Goal: Browse casually: Explore the website without a specific task or goal

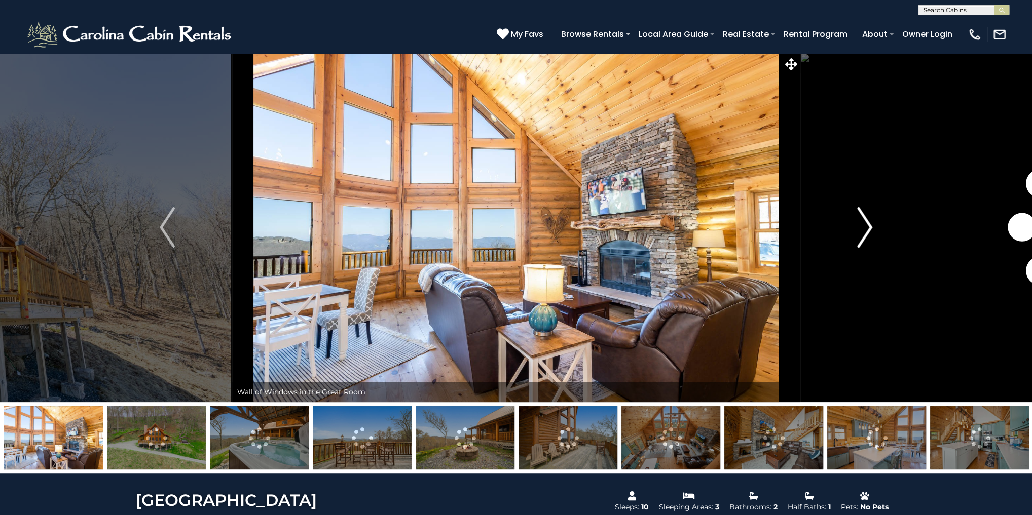
click at [867, 228] on img "Next" at bounding box center [864, 227] width 15 height 41
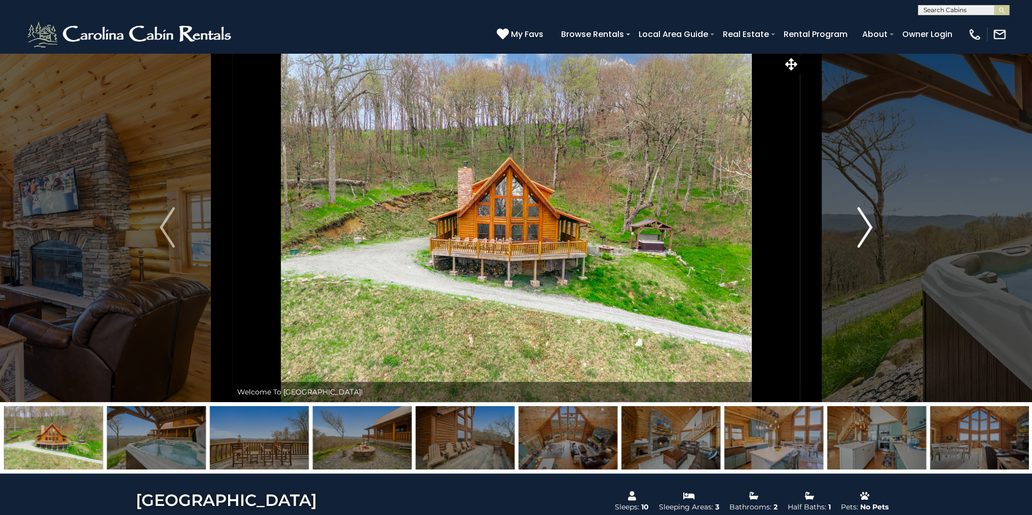
click at [867, 228] on img "Next" at bounding box center [864, 227] width 15 height 41
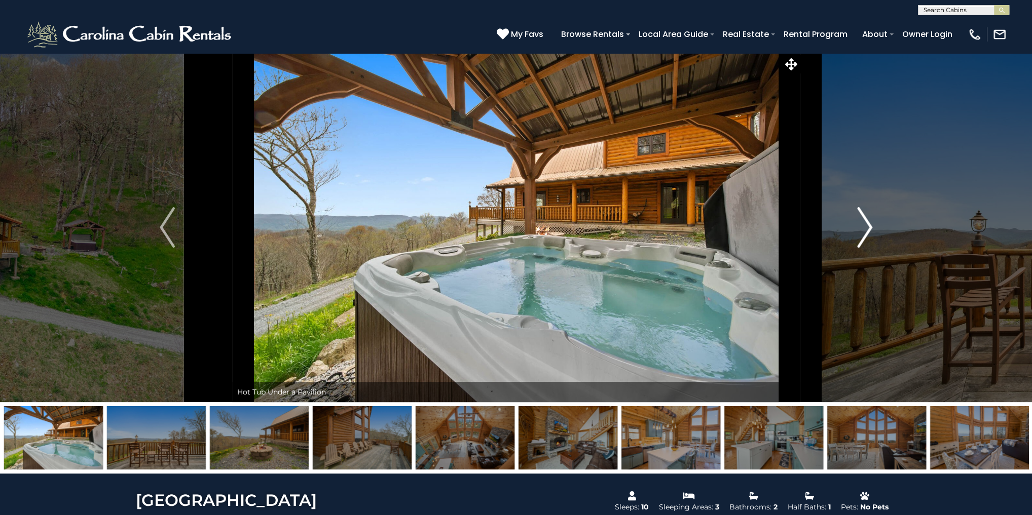
click at [867, 228] on img "Next" at bounding box center [864, 227] width 15 height 41
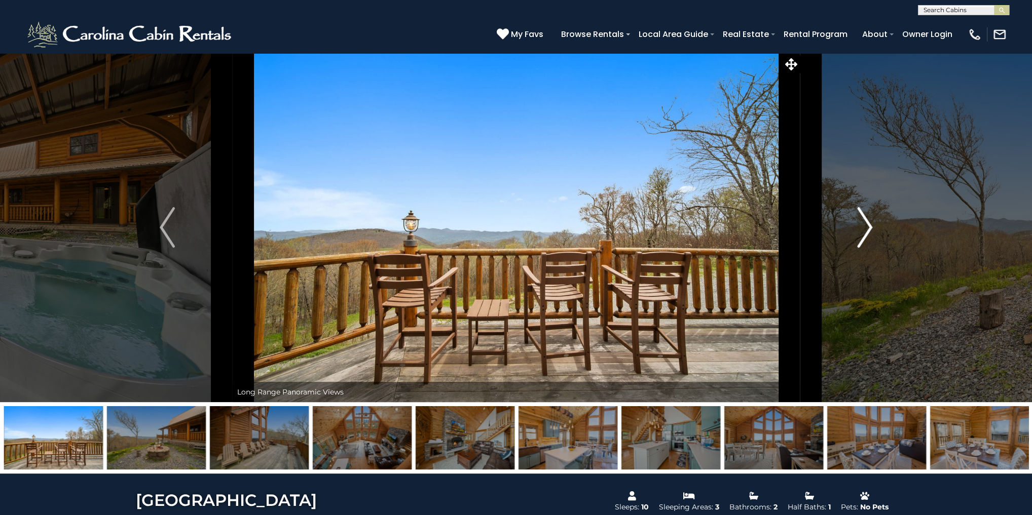
click at [867, 228] on img "Next" at bounding box center [864, 227] width 15 height 41
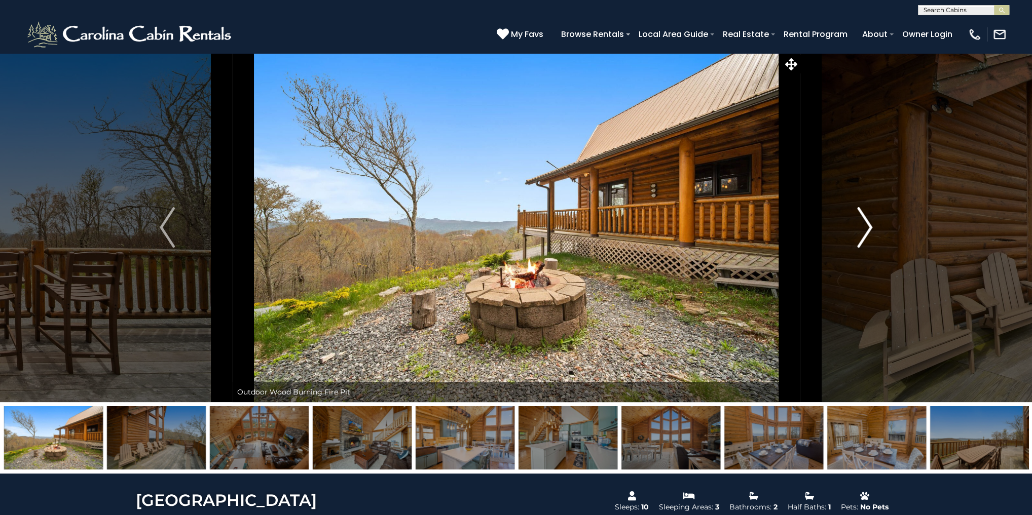
click at [867, 228] on img "Next" at bounding box center [864, 227] width 15 height 41
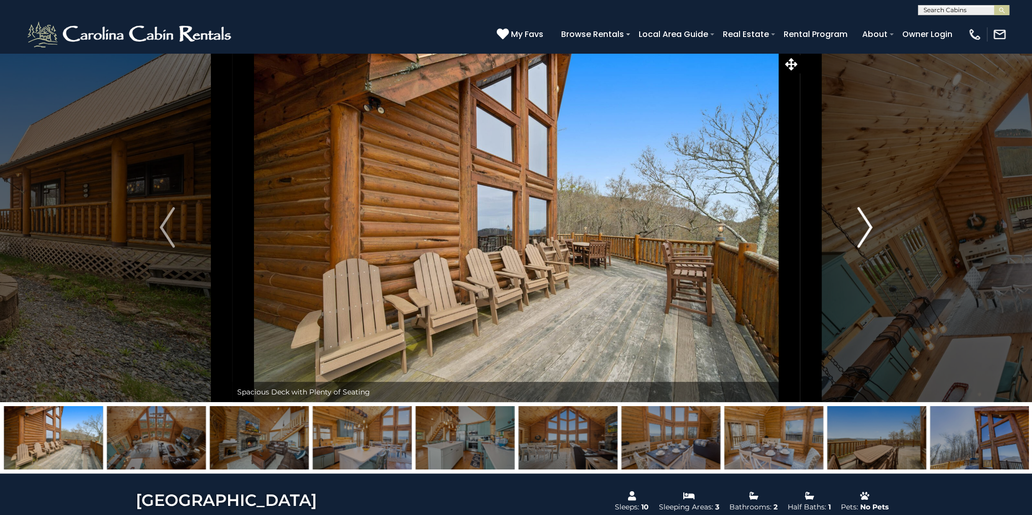
click at [867, 228] on img "Next" at bounding box center [864, 227] width 15 height 41
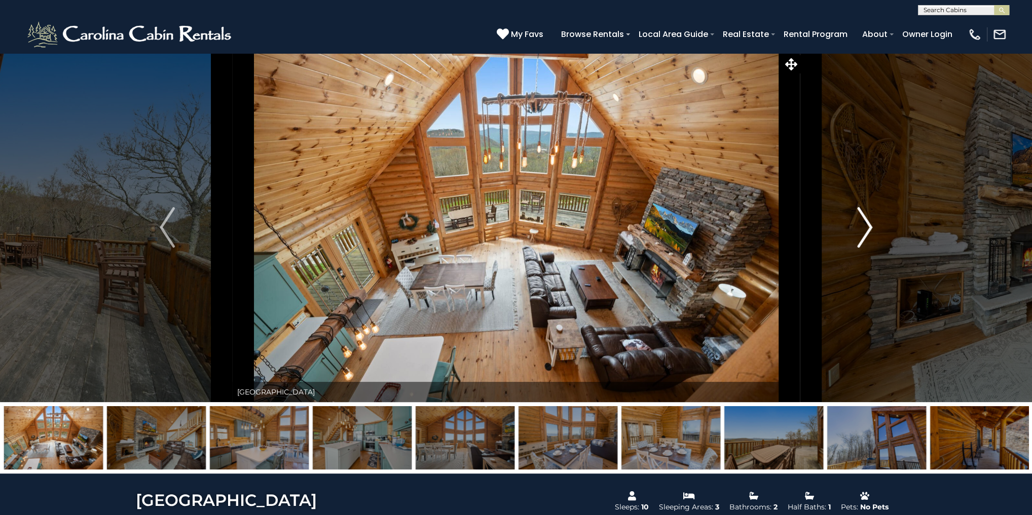
click at [867, 228] on img "Next" at bounding box center [864, 227] width 15 height 41
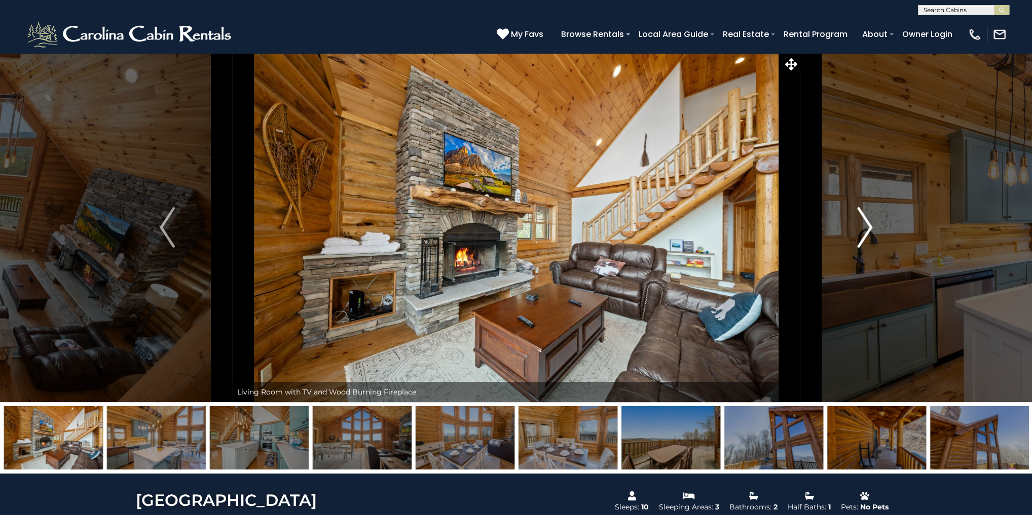
click at [867, 228] on img "Next" at bounding box center [864, 227] width 15 height 41
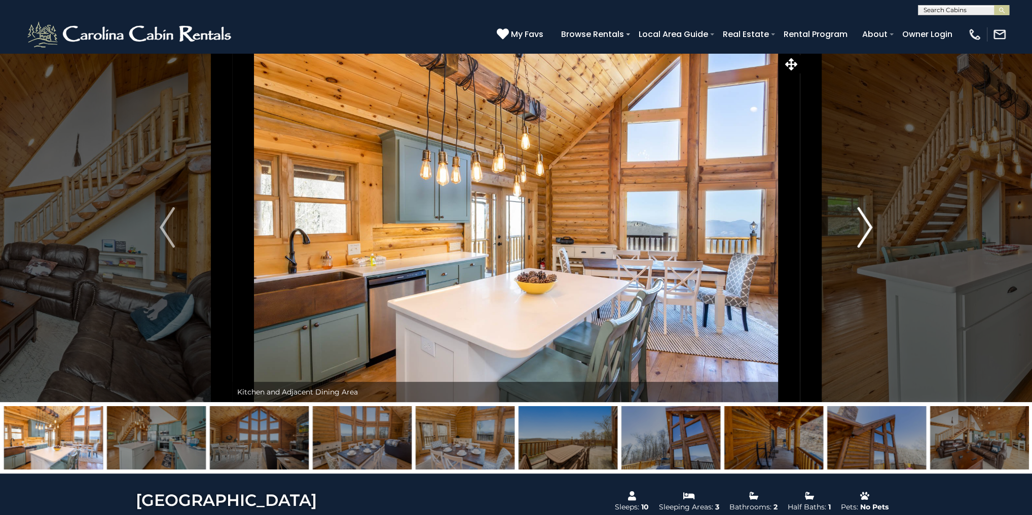
click at [867, 228] on img "Next" at bounding box center [864, 227] width 15 height 41
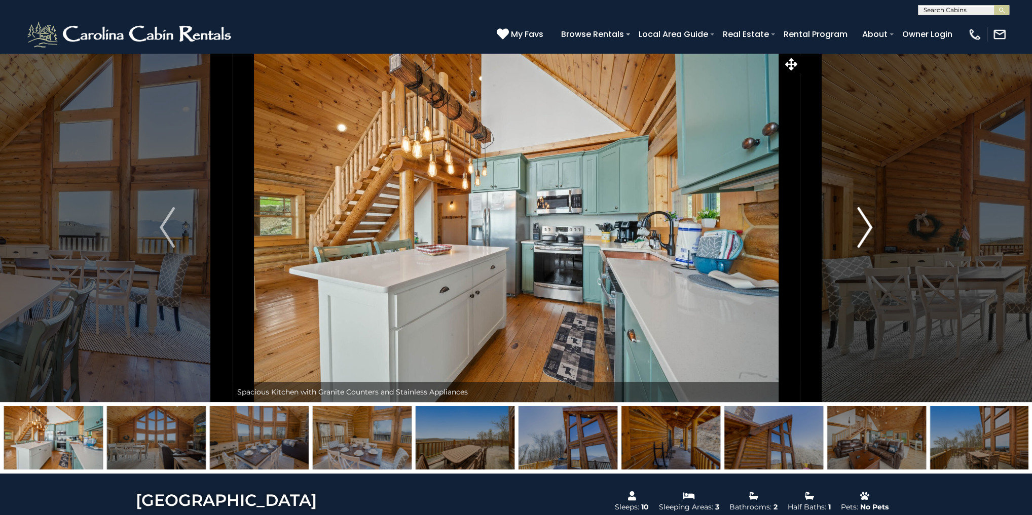
click at [867, 228] on img "Next" at bounding box center [864, 227] width 15 height 41
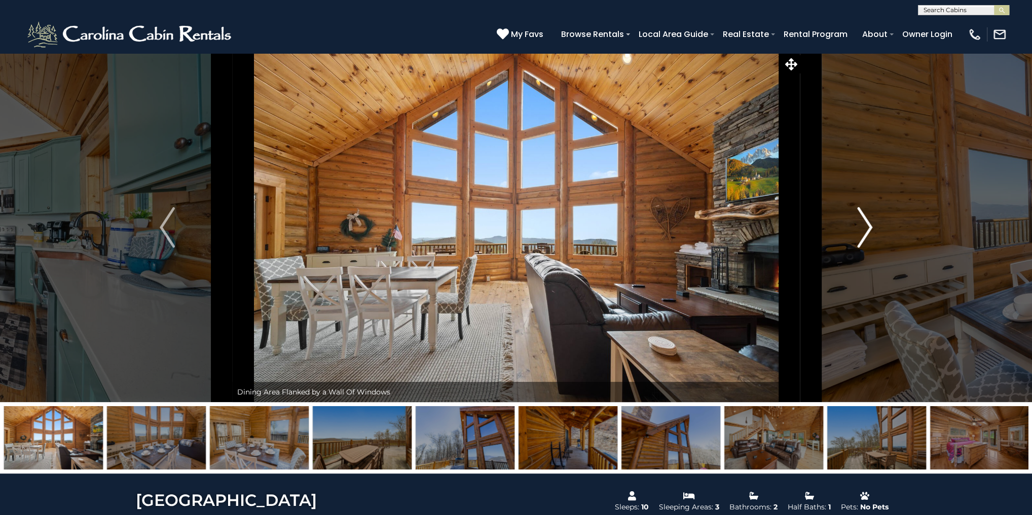
click at [867, 228] on img "Next" at bounding box center [864, 227] width 15 height 41
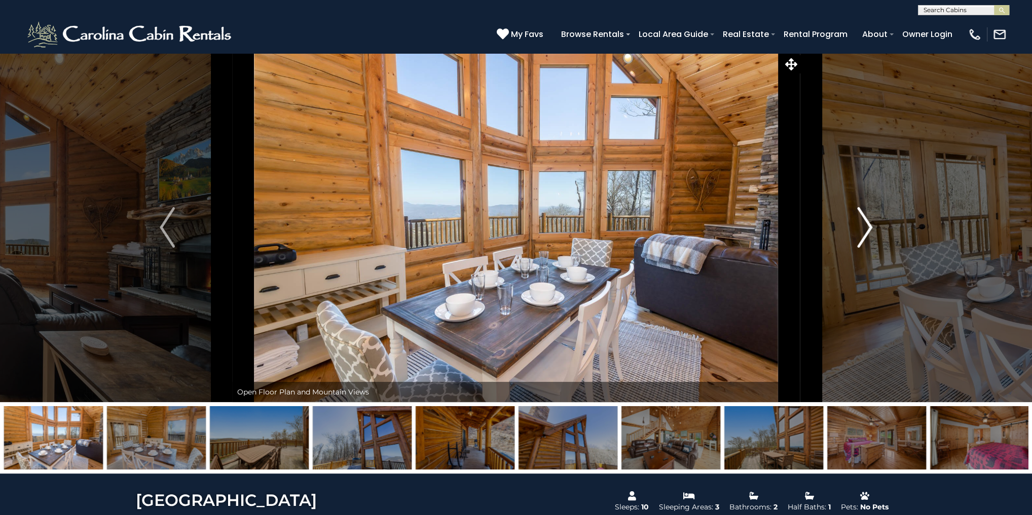
click at [867, 228] on img "Next" at bounding box center [864, 227] width 15 height 41
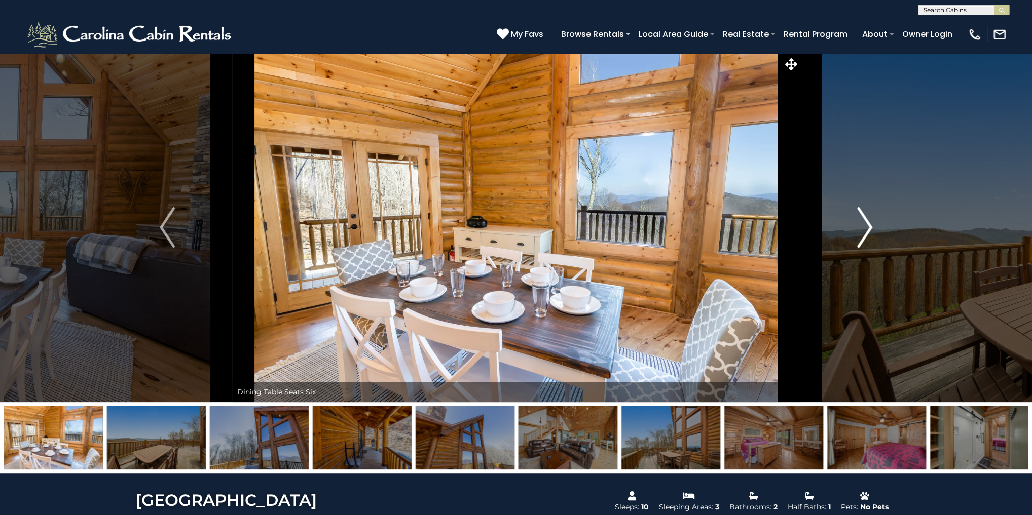
click at [867, 228] on img "Next" at bounding box center [864, 227] width 15 height 41
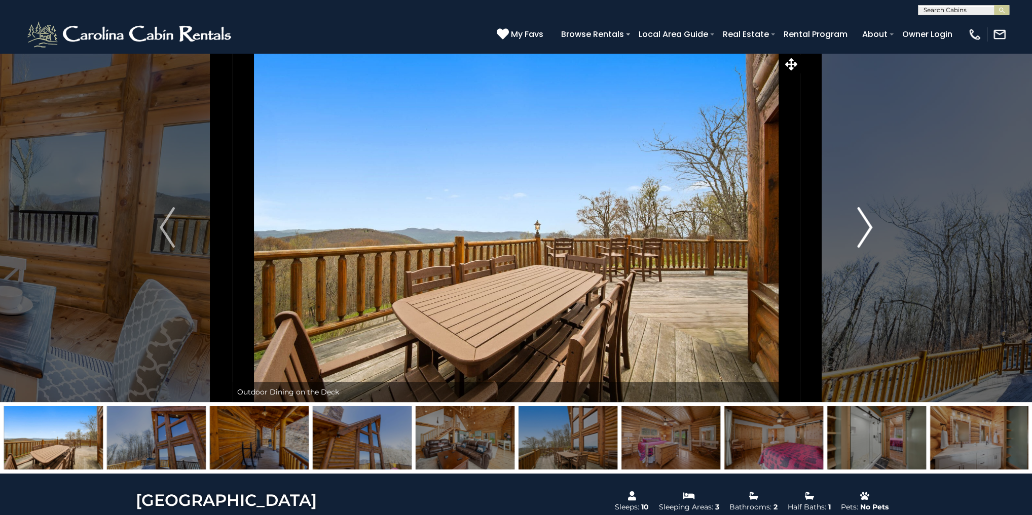
click at [867, 228] on img "Next" at bounding box center [864, 227] width 15 height 41
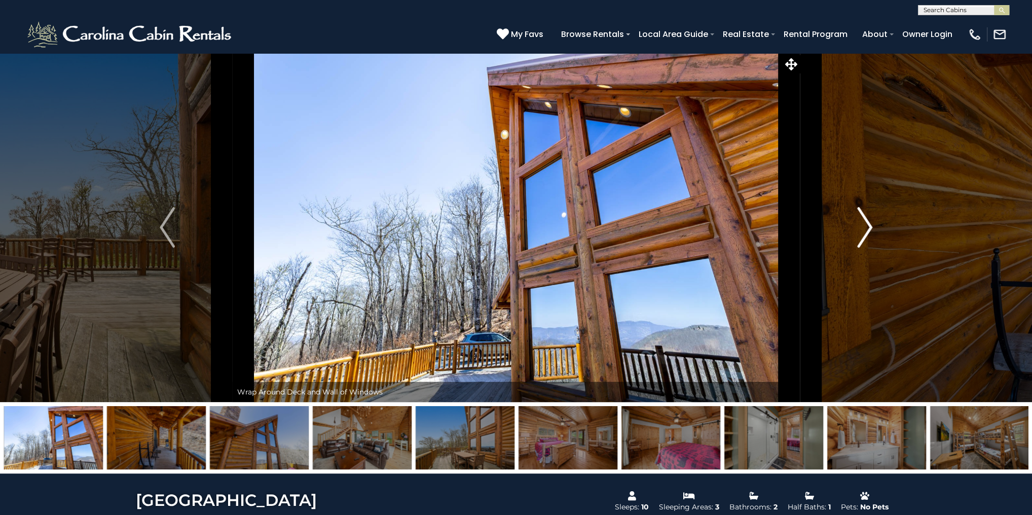
click at [867, 228] on img "Next" at bounding box center [864, 227] width 15 height 41
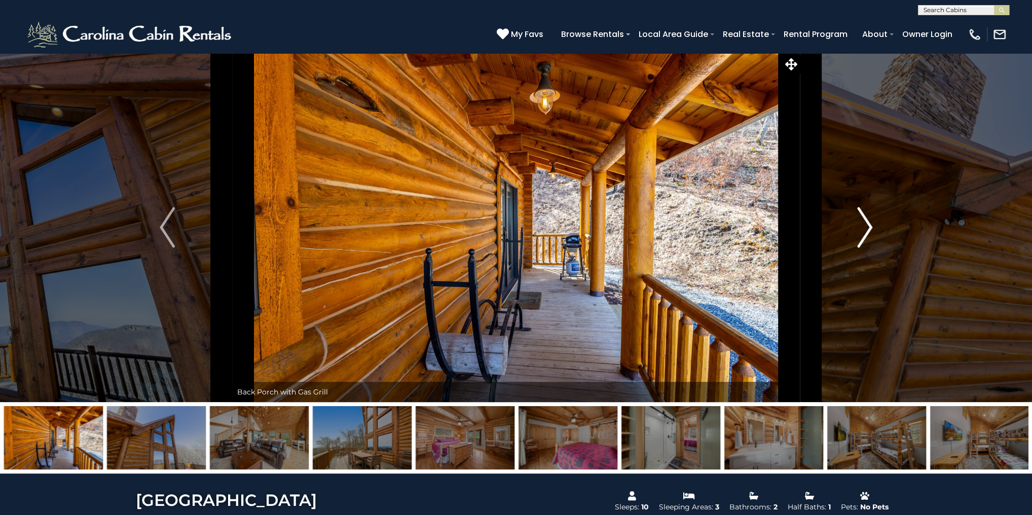
click at [867, 228] on img "Next" at bounding box center [864, 227] width 15 height 41
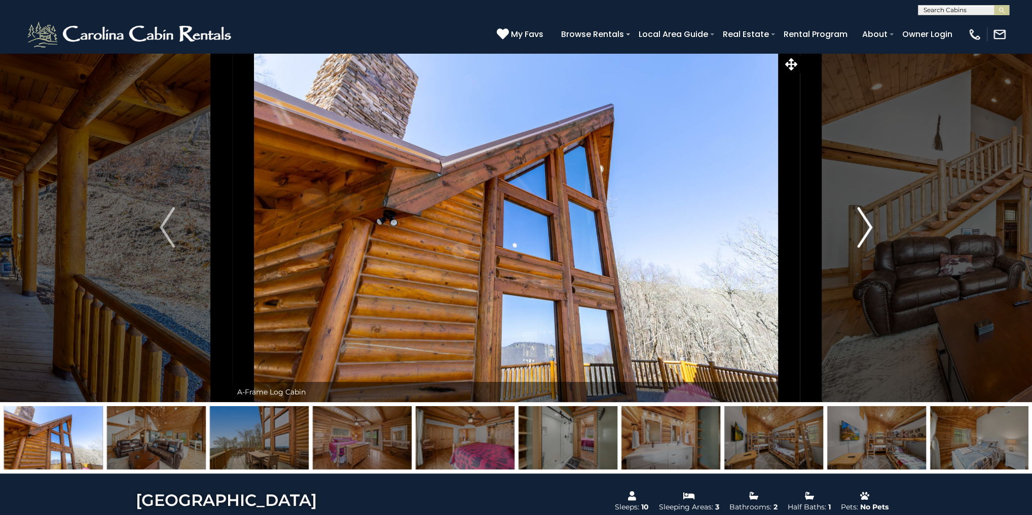
click at [867, 228] on img "Next" at bounding box center [864, 227] width 15 height 41
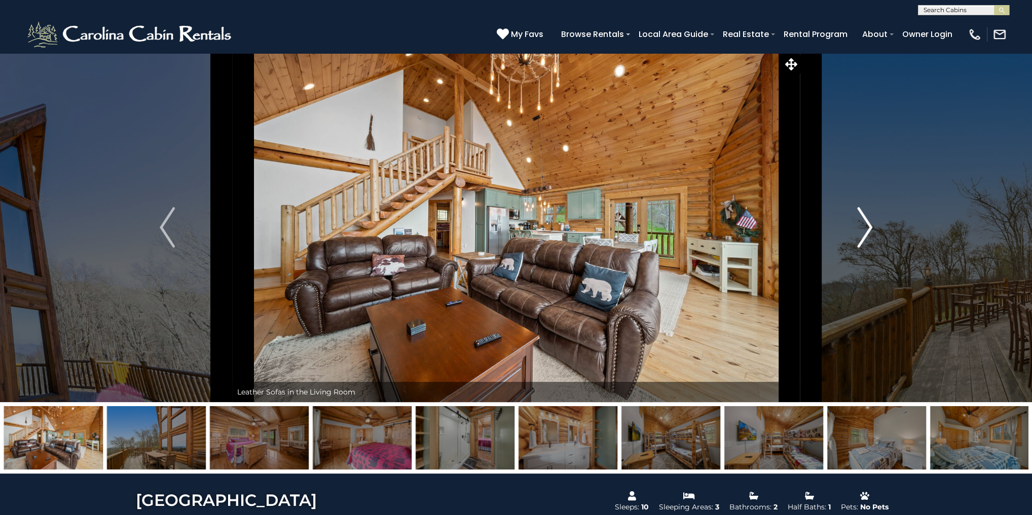
click at [867, 228] on img "Next" at bounding box center [864, 227] width 15 height 41
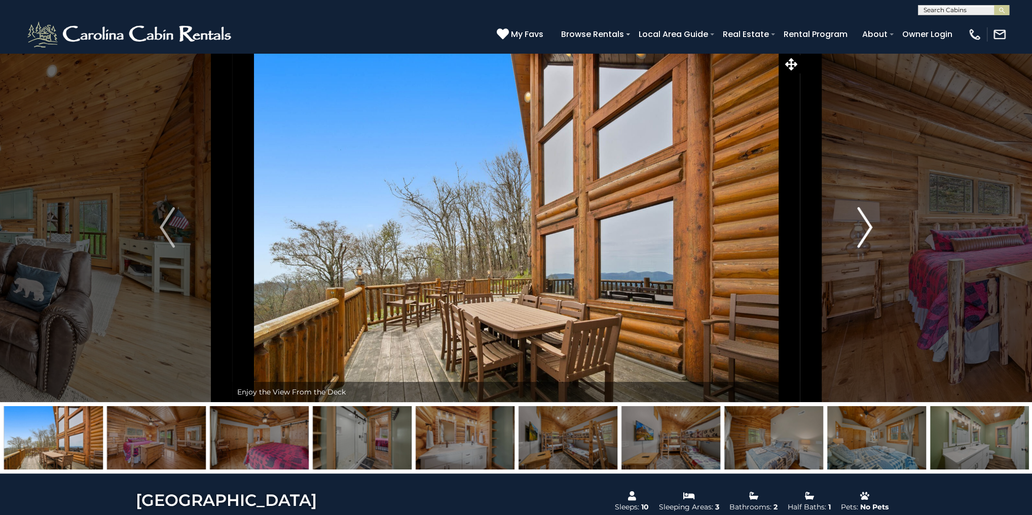
click at [867, 228] on img "Next" at bounding box center [864, 227] width 15 height 41
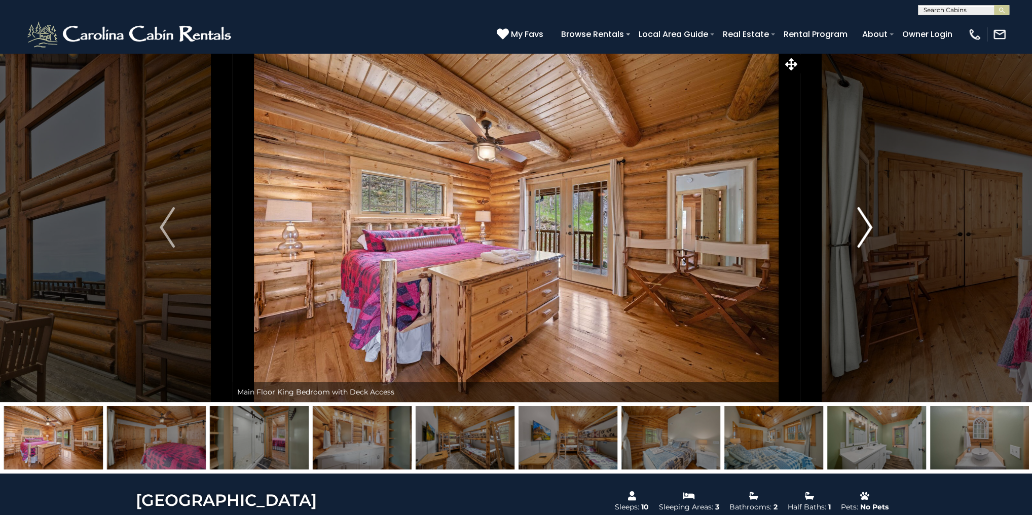
click at [867, 228] on img "Next" at bounding box center [864, 227] width 15 height 41
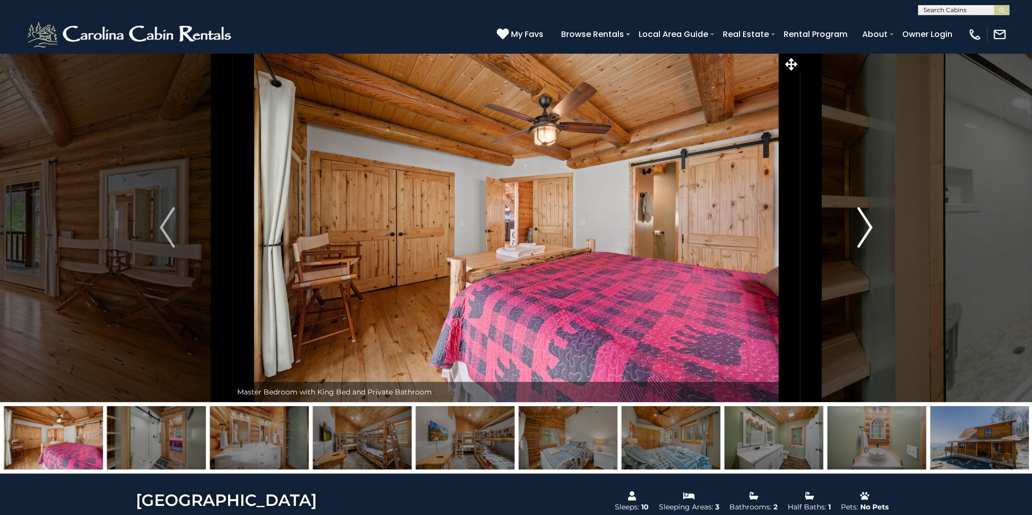
click at [868, 228] on img "Next" at bounding box center [864, 227] width 15 height 41
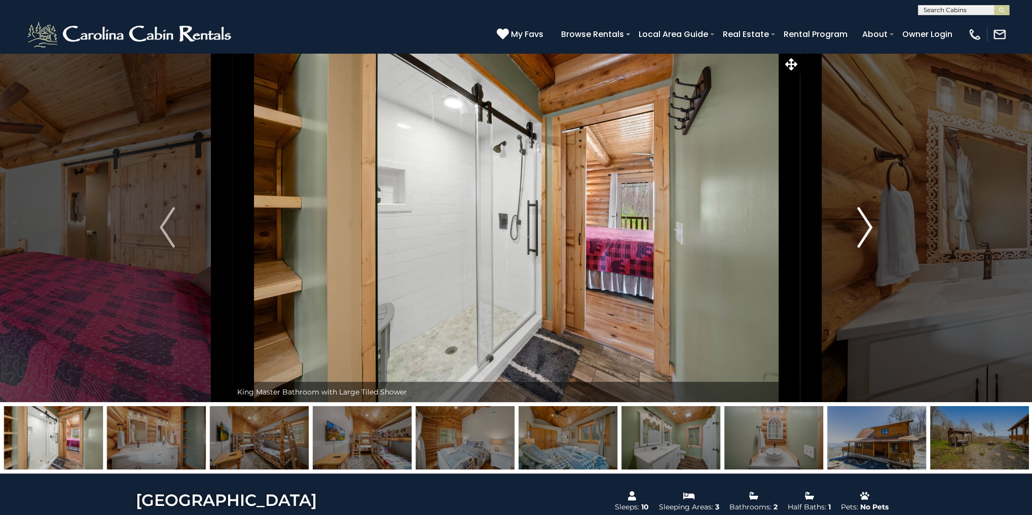
click at [868, 228] on img "Next" at bounding box center [864, 227] width 15 height 41
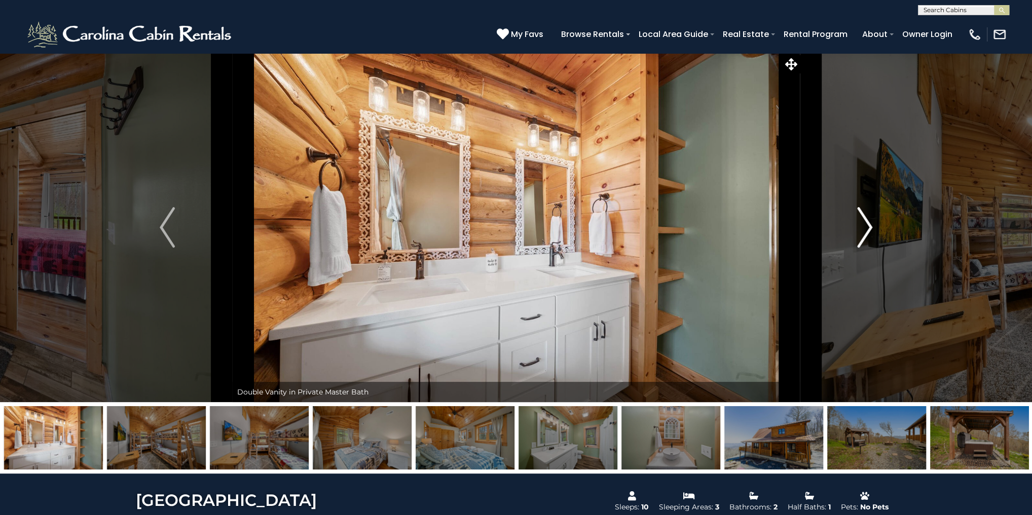
click at [868, 228] on img "Next" at bounding box center [864, 227] width 15 height 41
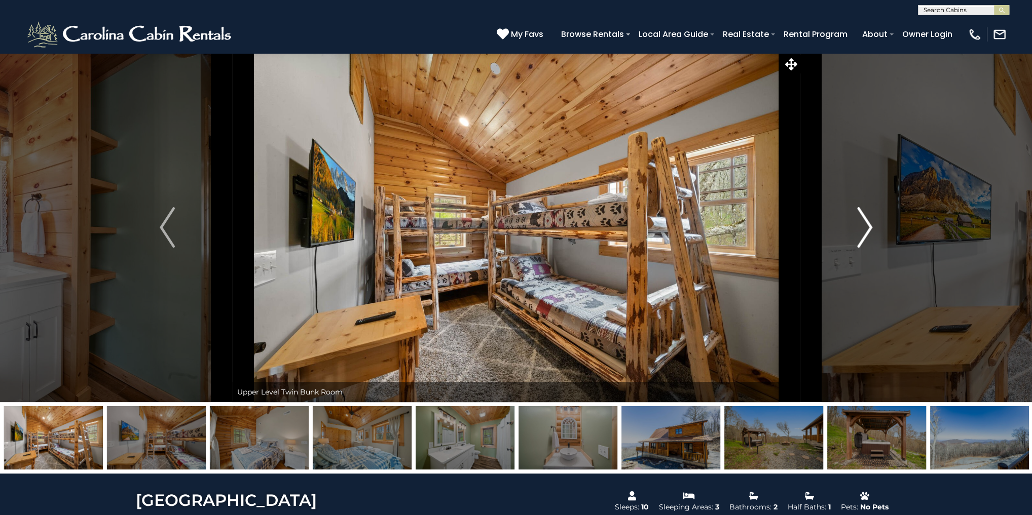
click at [869, 228] on img "Next" at bounding box center [864, 227] width 15 height 41
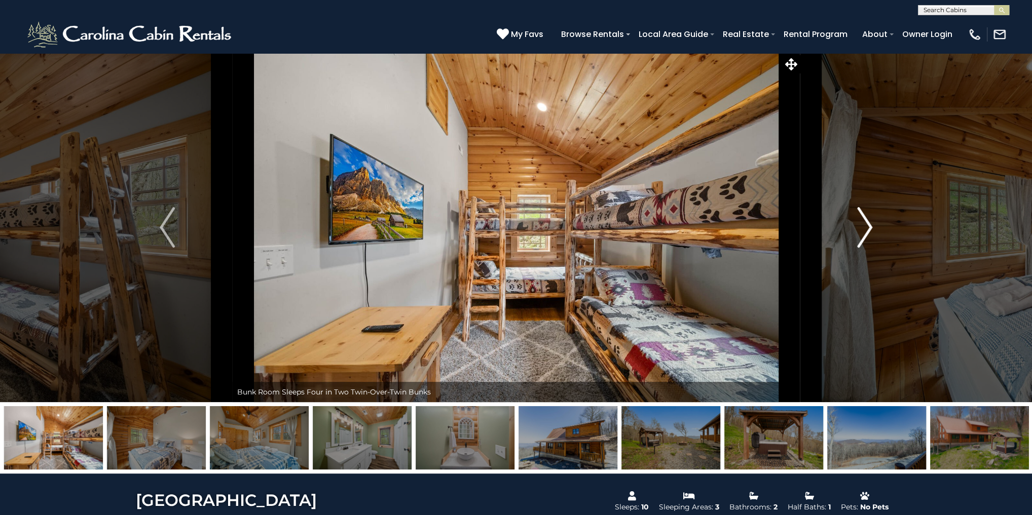
click at [869, 228] on img "Next" at bounding box center [864, 227] width 15 height 41
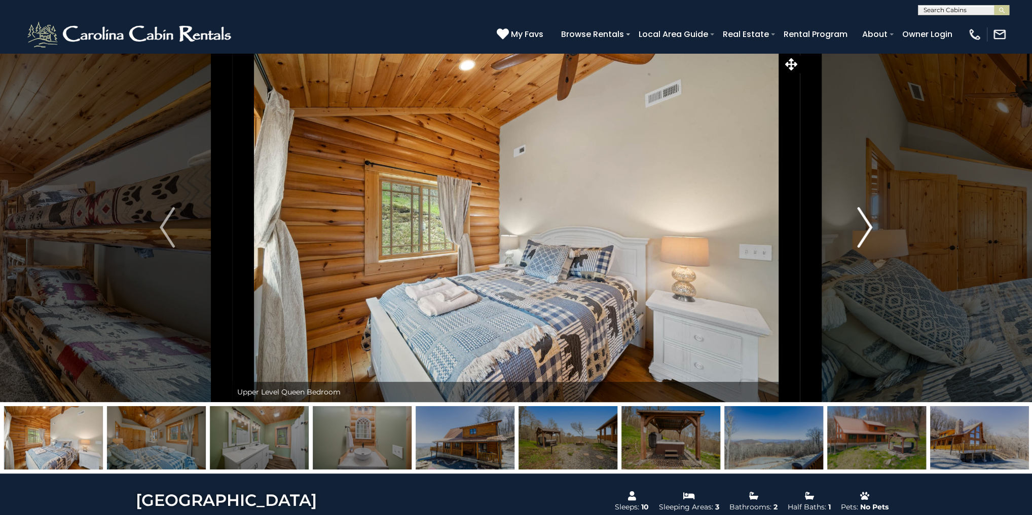
click at [869, 228] on img "Next" at bounding box center [864, 227] width 15 height 41
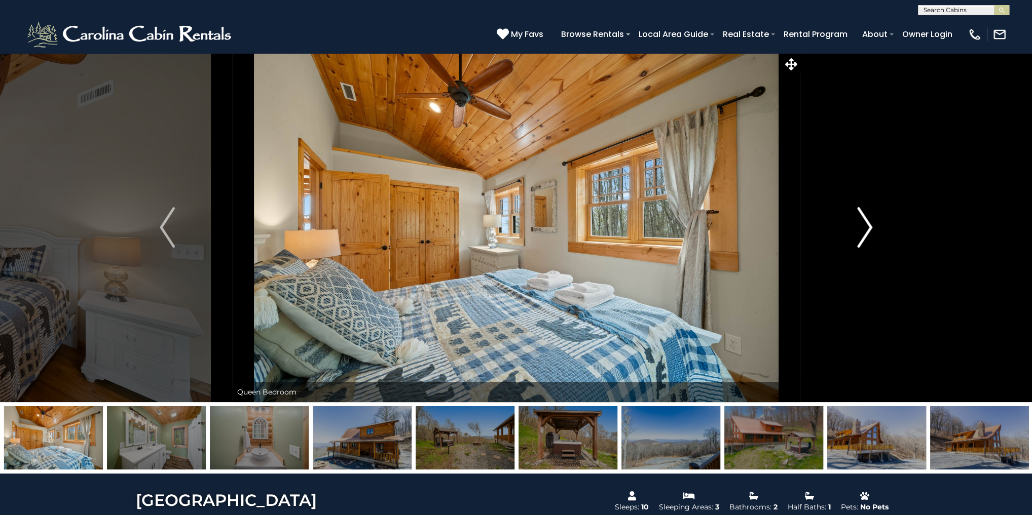
click at [869, 228] on img "Next" at bounding box center [864, 227] width 15 height 41
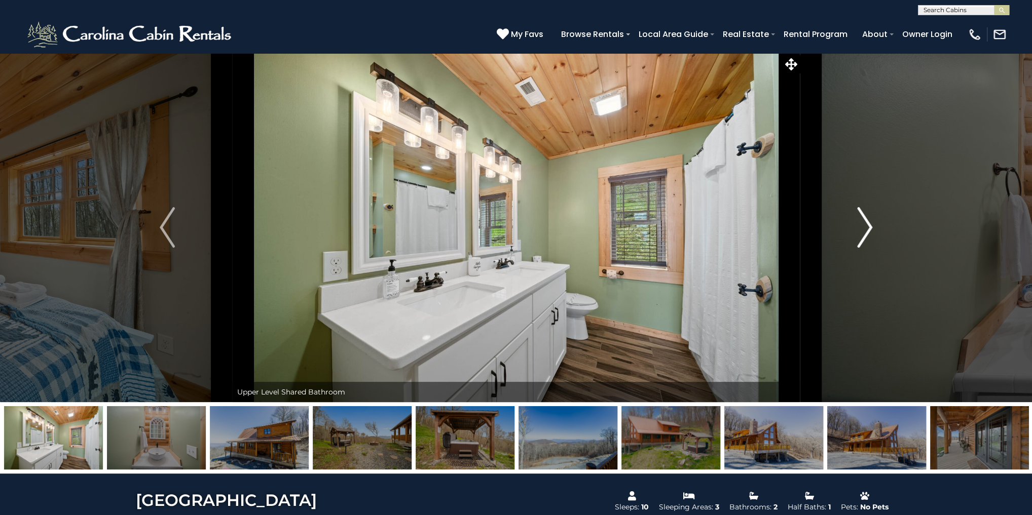
click at [869, 228] on img "Next" at bounding box center [864, 227] width 15 height 41
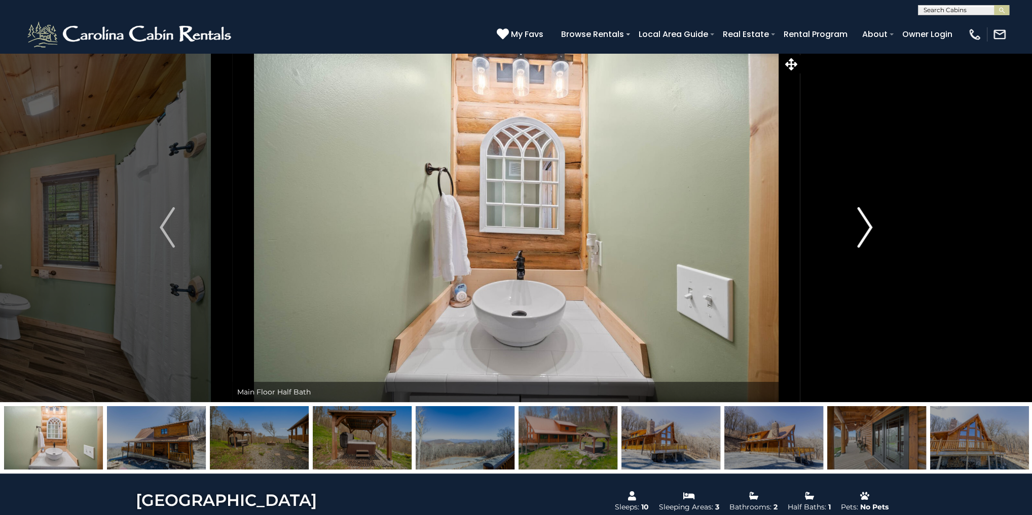
click at [869, 228] on img "Next" at bounding box center [864, 227] width 15 height 41
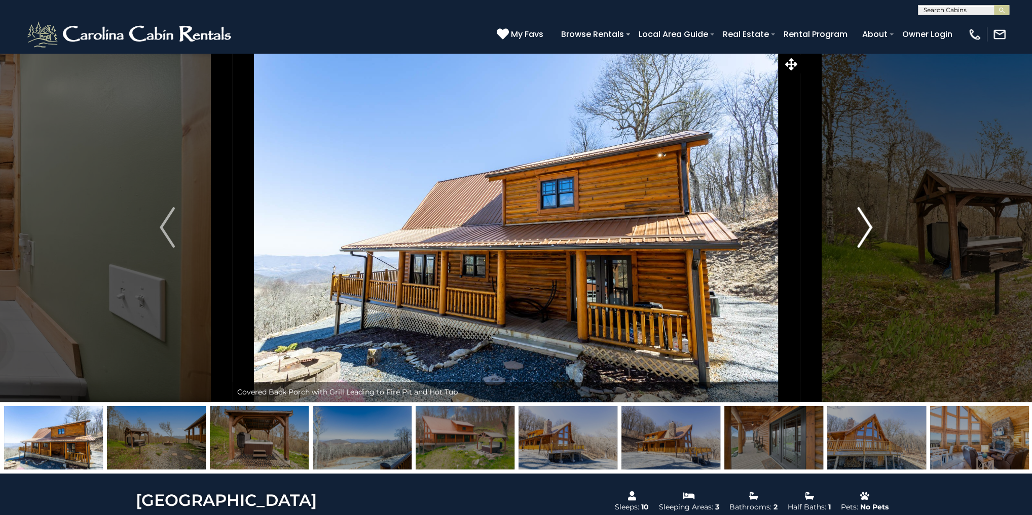
click at [869, 228] on img "Next" at bounding box center [864, 227] width 15 height 41
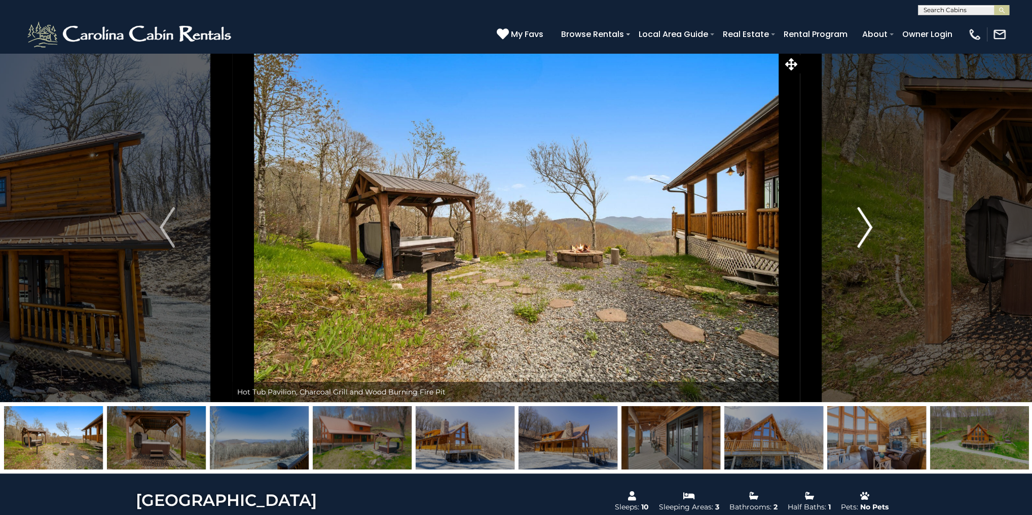
click at [869, 228] on img "Next" at bounding box center [864, 227] width 15 height 41
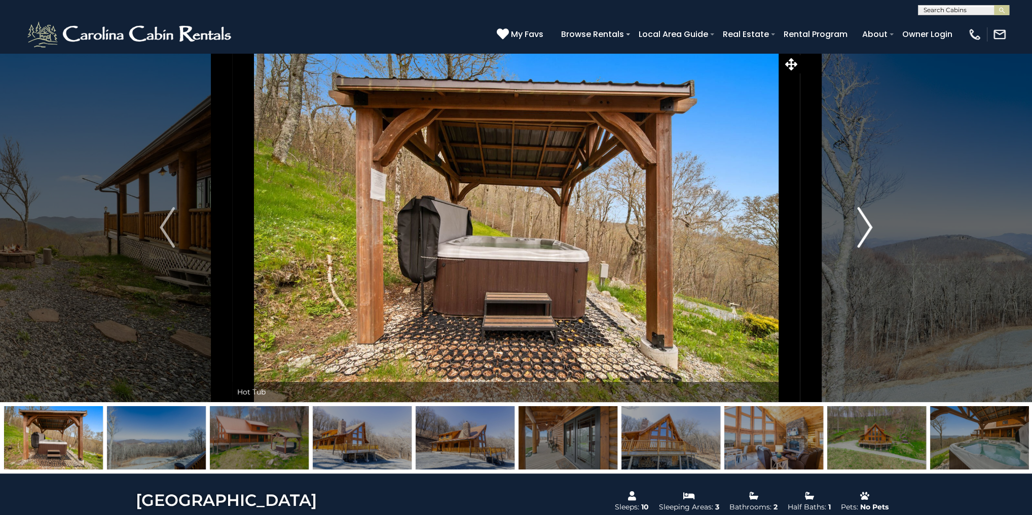
click at [869, 228] on img "Next" at bounding box center [864, 227] width 15 height 41
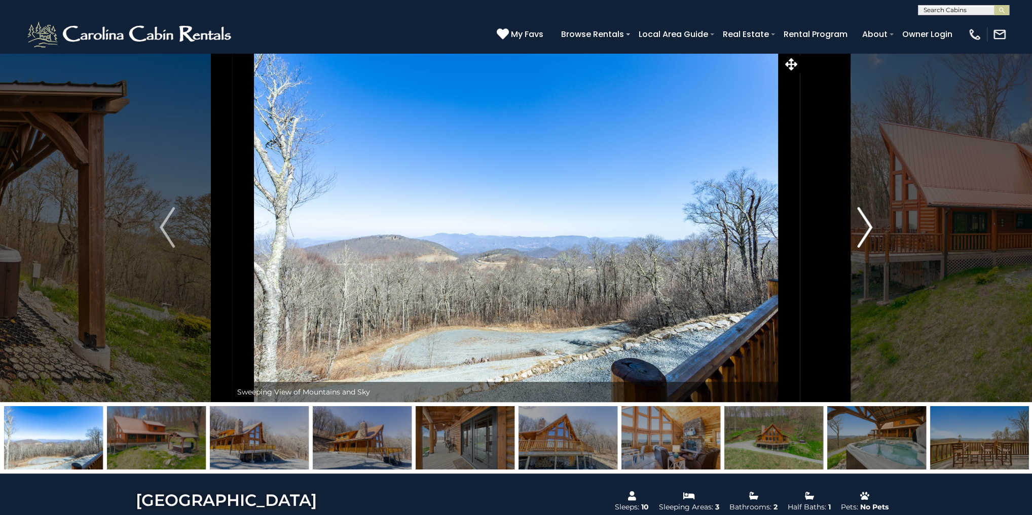
click at [869, 228] on img "Next" at bounding box center [864, 227] width 15 height 41
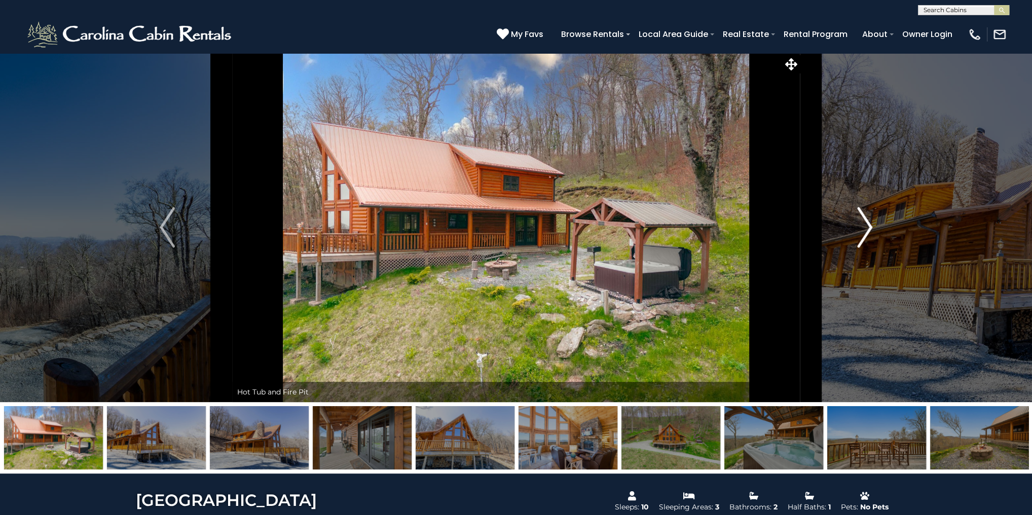
click at [870, 228] on img "Next" at bounding box center [864, 227] width 15 height 41
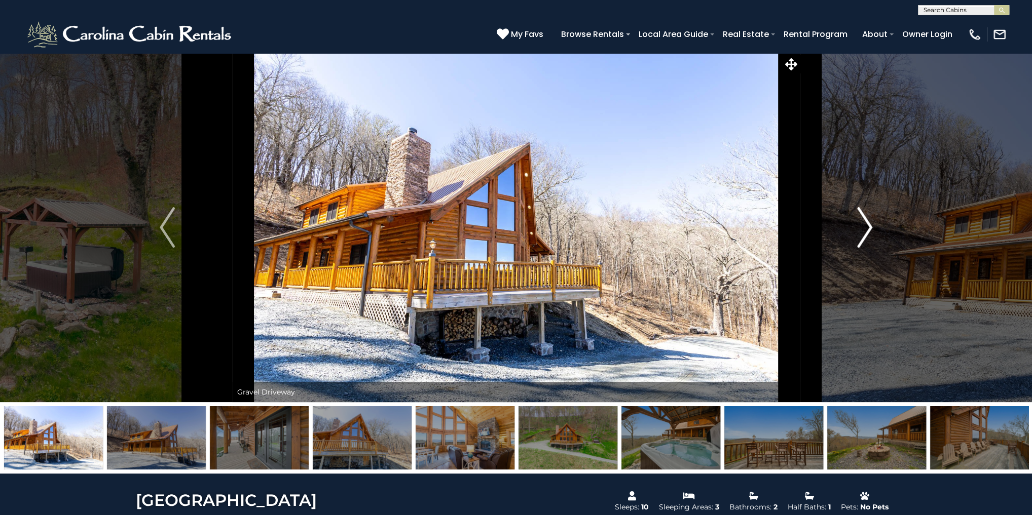
click at [870, 228] on img "Next" at bounding box center [864, 227] width 15 height 41
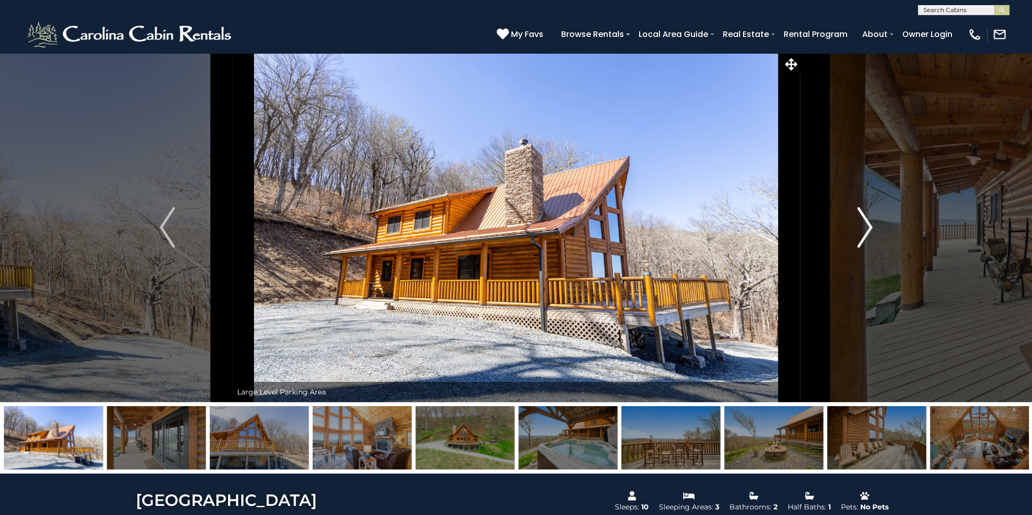
click at [870, 228] on img "Next" at bounding box center [864, 227] width 15 height 41
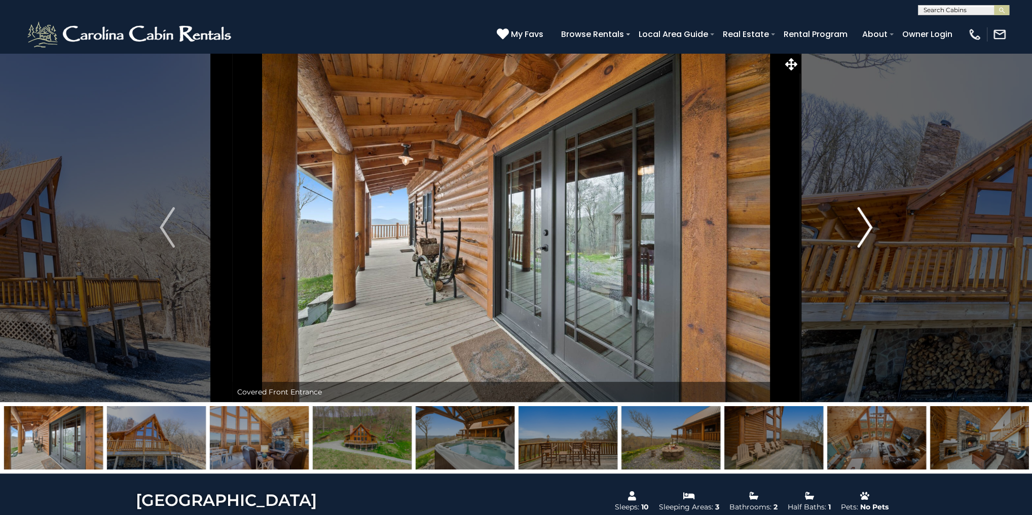
click at [870, 228] on img "Next" at bounding box center [864, 227] width 15 height 41
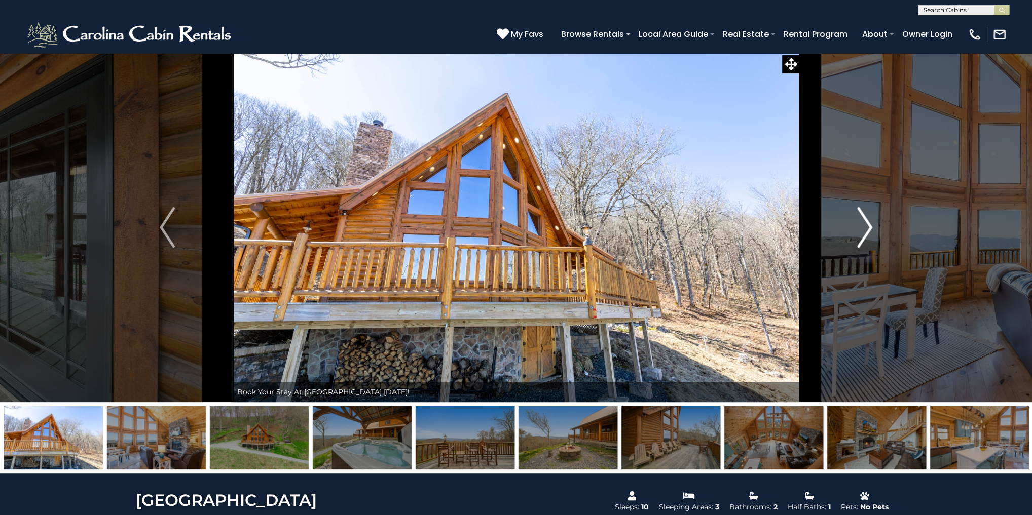
click at [870, 228] on img "Next" at bounding box center [864, 227] width 15 height 41
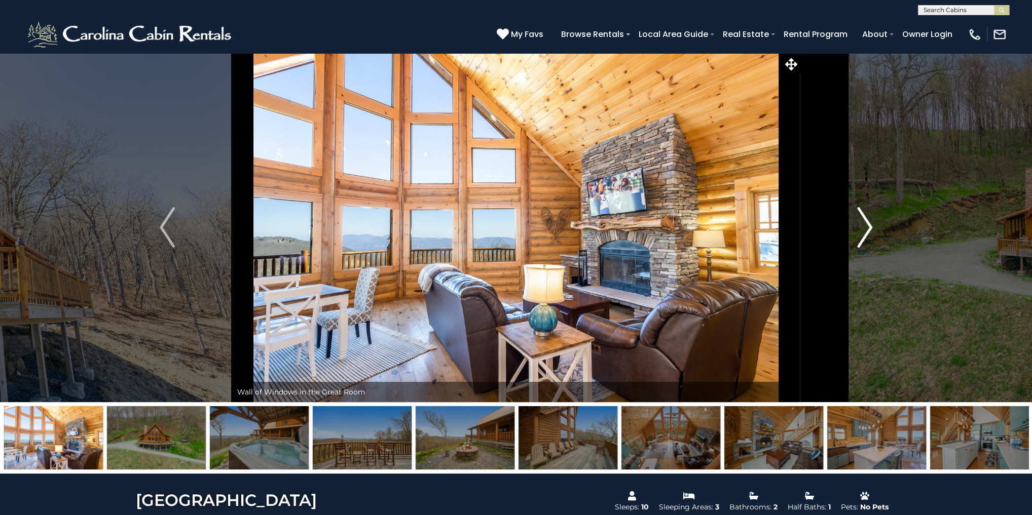
click at [870, 228] on img "Next" at bounding box center [864, 227] width 15 height 41
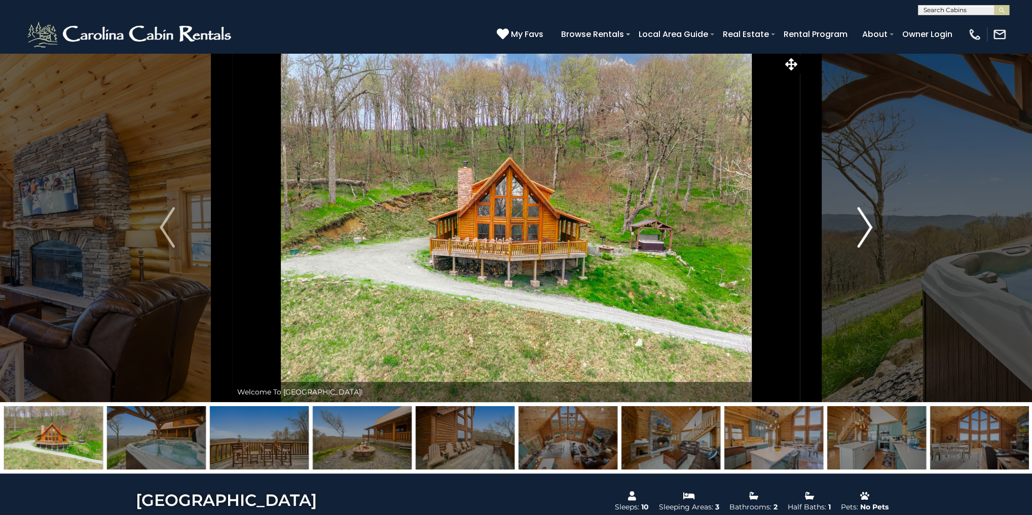
click at [870, 228] on img "Next" at bounding box center [864, 227] width 15 height 41
